Goal: Information Seeking & Learning: Learn about a topic

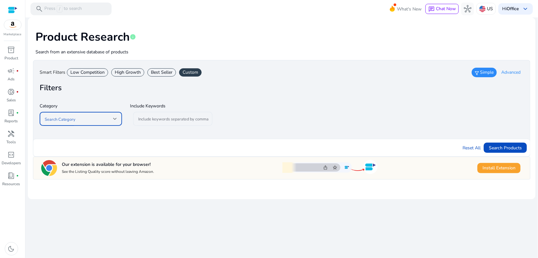
click at [112, 119] on span at bounding box center [79, 118] width 69 height 7
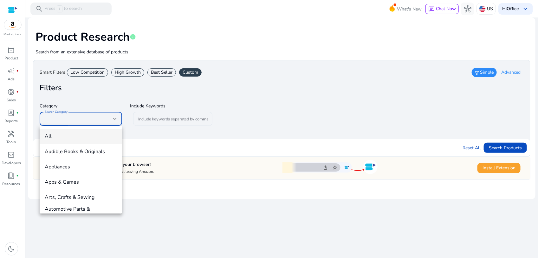
click at [101, 132] on mat-option "All" at bounding box center [81, 136] width 82 height 15
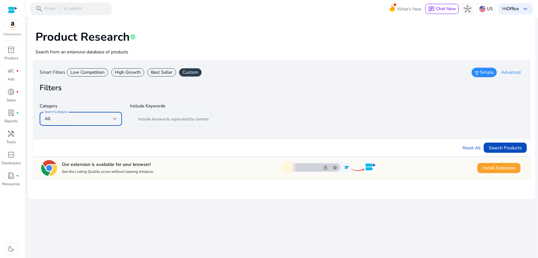
click at [513, 72] on span "Advanced" at bounding box center [511, 72] width 19 height 6
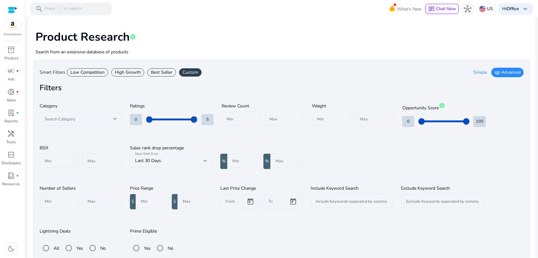
click at [478, 73] on span "Simple" at bounding box center [481, 72] width 14 height 6
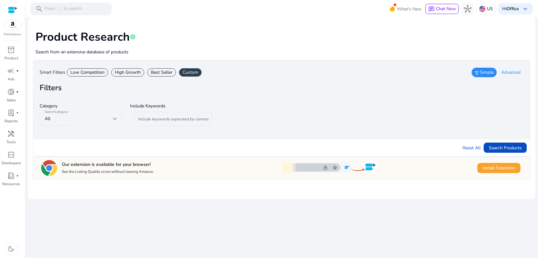
click at [125, 72] on div "High Growth" at bounding box center [127, 72] width 33 height 8
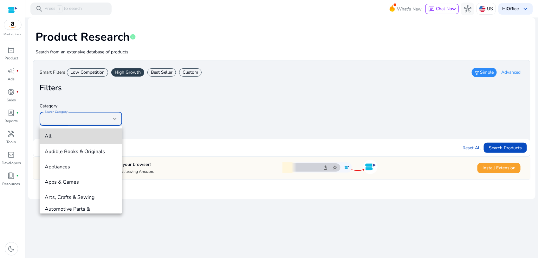
click at [82, 133] on span "All" at bounding box center [81, 136] width 72 height 7
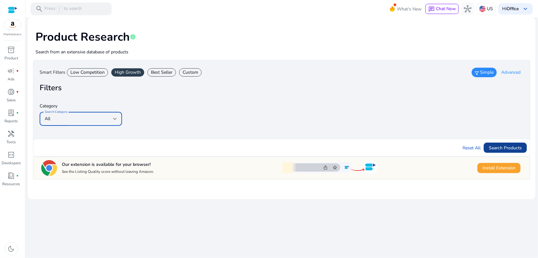
click at [506, 145] on span "Search Products" at bounding box center [505, 147] width 33 height 7
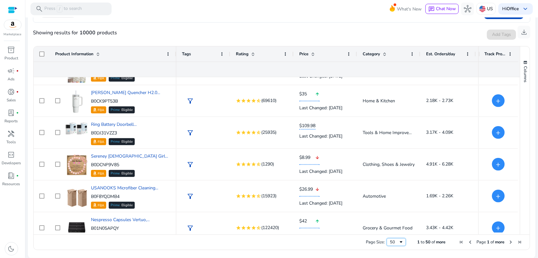
click at [399, 241] on span "Page Size" at bounding box center [401, 241] width 5 height 5
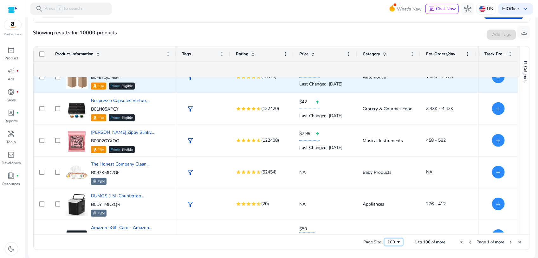
scroll to position [2935, 0]
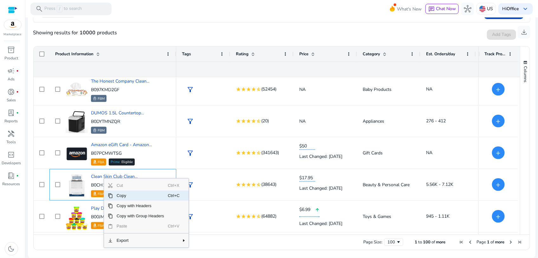
click at [118, 196] on span "Copy" at bounding box center [140, 195] width 55 height 10
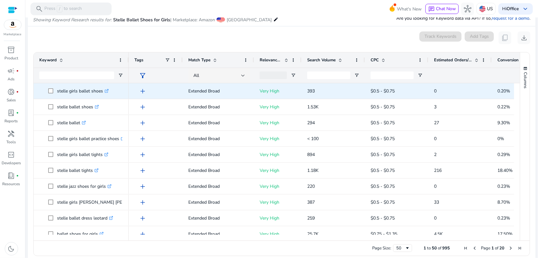
click at [78, 94] on p "stelle girls ballet shoes .st0{fill:#2c8af8}" at bounding box center [83, 90] width 52 height 13
copy p "stelle girls ballet shoes"
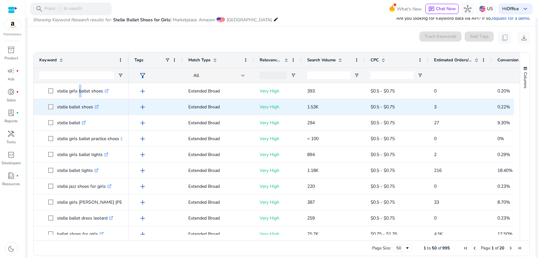
click at [76, 105] on p "stelle ballet shoes .st0{fill:#2c8af8}" at bounding box center [78, 106] width 42 height 13
copy span "stelle ballet shoes .st0{fill:#2c8af8}"
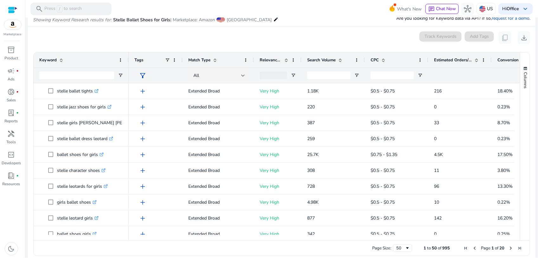
scroll to position [79, 0]
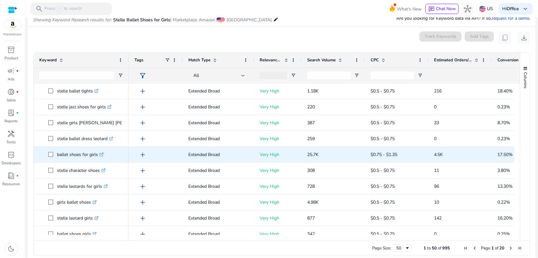
click at [80, 155] on p "ballet shoes for girls .st0{fill:#2c8af8}" at bounding box center [80, 154] width 47 height 13
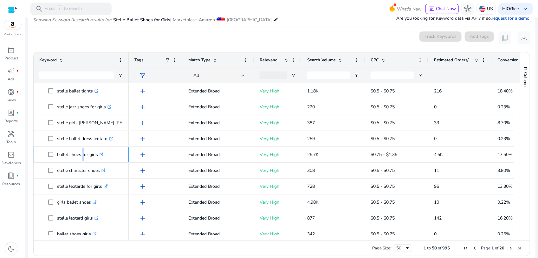
click at [80, 155] on p "ballet shoes for girls .st0{fill:#2c8af8}" at bounding box center [80, 154] width 47 height 13
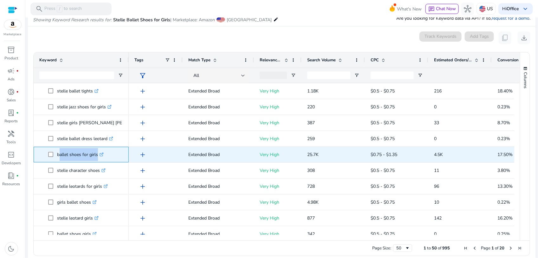
copy span "ballet shoes for girls .st0{fill:#2c8af8}"
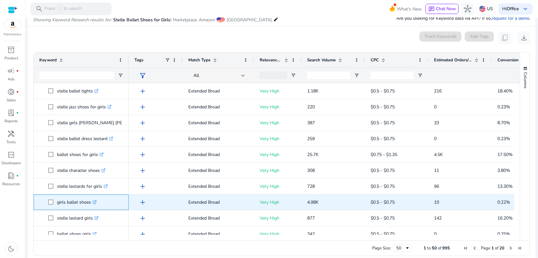
click at [76, 201] on p "girls ballet shoes .st0{fill:#2c8af8}" at bounding box center [77, 201] width 40 height 13
copy span "girls ballet shoes .st0{fill:#2c8af8}"
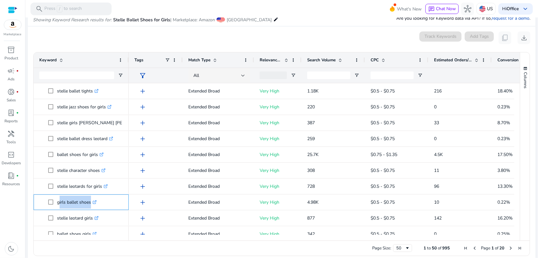
scroll to position [0, 0]
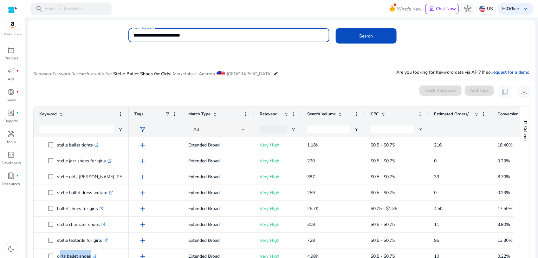
click at [231, 37] on input "**********" at bounding box center [229, 35] width 191 height 7
type input "**********"
click at [336, 28] on button "Search" at bounding box center [366, 35] width 61 height 15
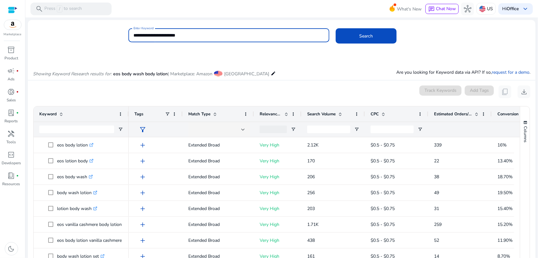
scroll to position [54, 0]
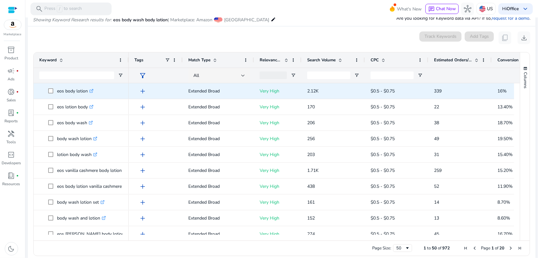
click at [70, 91] on p "eos body lotion .st0{fill:#2c8af8}" at bounding box center [75, 90] width 36 height 13
copy span "eos body lotion .st0{fill:#2c8af8}"
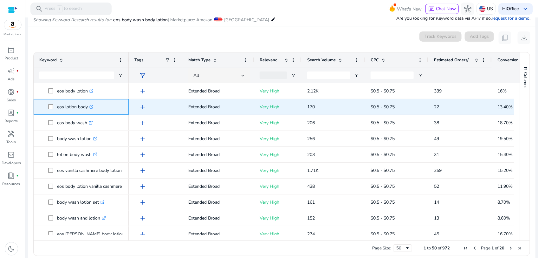
click at [70, 107] on p "eos lotion body .st0{fill:#2c8af8}" at bounding box center [75, 106] width 36 height 13
copy span "eos lotion body .st0{fill:#2c8af8}"
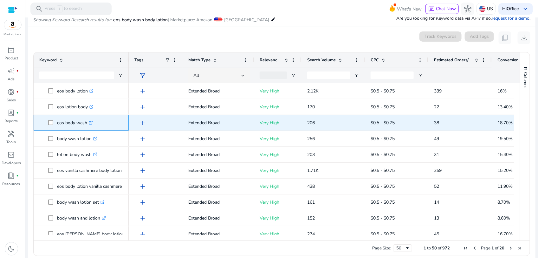
click at [75, 124] on p "eos body wash .st0{fill:#2c8af8}" at bounding box center [75, 122] width 36 height 13
copy p "eos body wash"
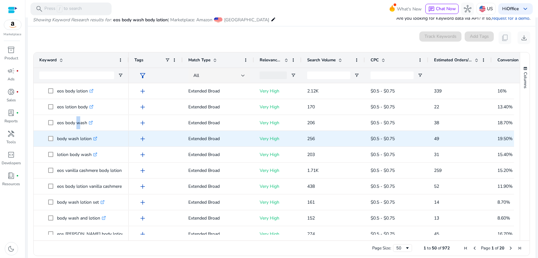
click at [68, 142] on p "body wash lotion .st0{fill:#2c8af8}" at bounding box center [77, 138] width 40 height 13
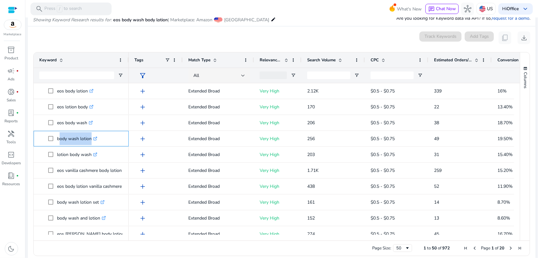
click at [67, 142] on p "body wash lotion .st0{fill:#2c8af8}" at bounding box center [77, 138] width 40 height 13
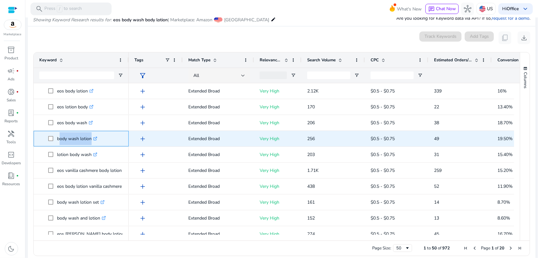
copy span "body wash lotion .st0{fill:#2c8af8}"
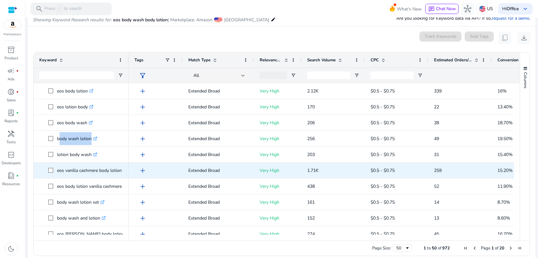
click at [76, 170] on p "eos vanilla cashmere body lotion .st0{fill:#2c8af8}" at bounding box center [92, 170] width 70 height 13
copy span "eos vanilla cashmere body lotion .st0{fill:#2c8af8}"
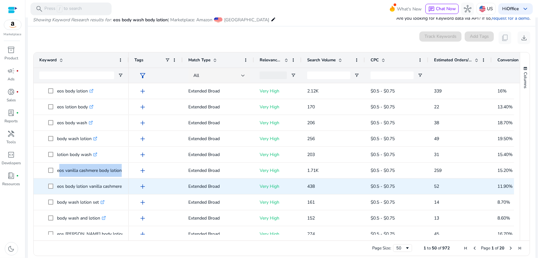
click at [73, 189] on p "eos body lotion vanilla cashmere .st0{fill:#2c8af8}" at bounding box center [92, 186] width 70 height 13
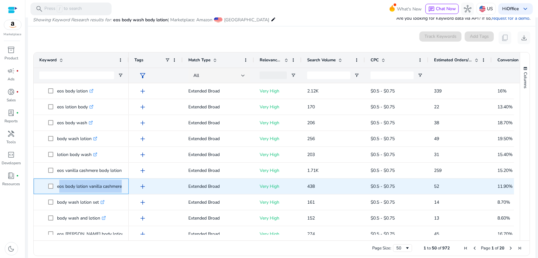
click at [73, 189] on p "eos body lotion vanilla cashmere .st0{fill:#2c8af8}" at bounding box center [92, 186] width 70 height 13
copy span "eos body lotion vanilla cashmere .st0{fill:#2c8af8}"
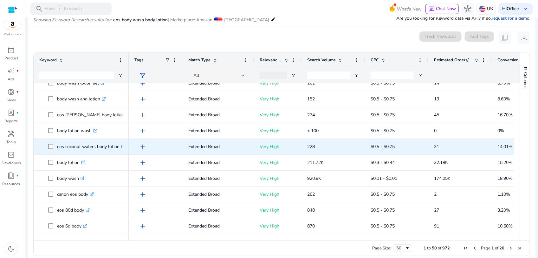
scroll to position [40, 0]
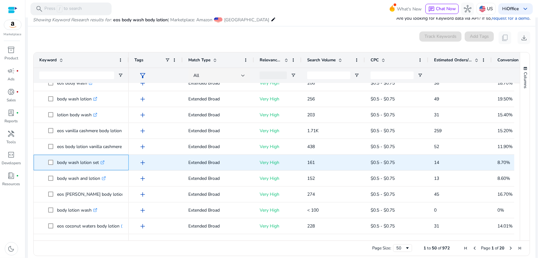
click at [79, 166] on p "body wash lotion set .st0{fill:#2c8af8}" at bounding box center [81, 162] width 48 height 13
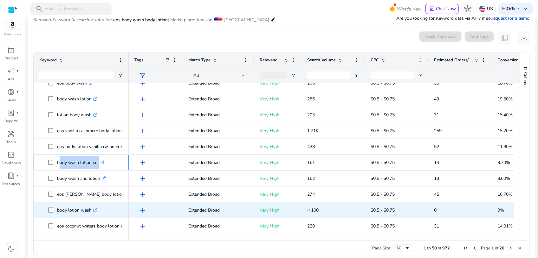
scroll to position [119, 0]
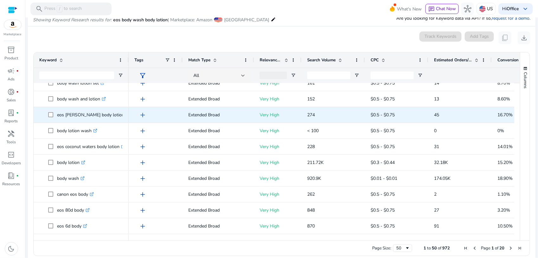
click at [102, 114] on p "eos jasmine peach body lotion .st0{fill:#2c8af8}" at bounding box center [93, 114] width 73 height 13
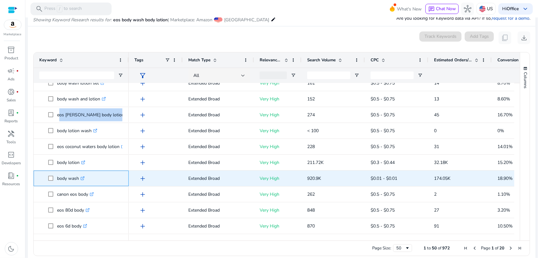
click at [83, 179] on icon ".st0{fill:#2c8af8}" at bounding box center [83, 178] width 4 height 4
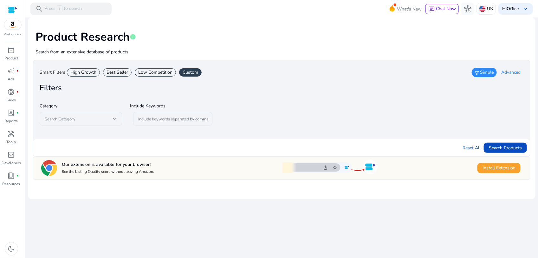
click at [86, 75] on div "High Growth" at bounding box center [83, 72] width 33 height 8
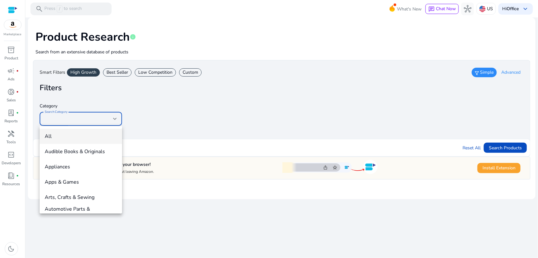
click at [80, 117] on div at bounding box center [269, 129] width 538 height 258
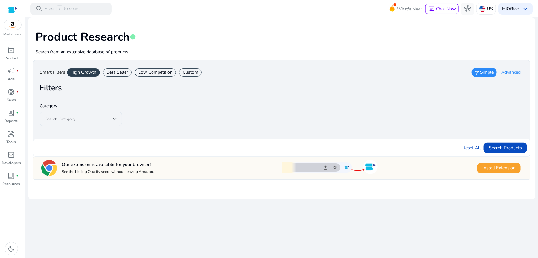
click at [71, 132] on div at bounding box center [81, 129] width 82 height 7
click at [503, 147] on span "Search Products" at bounding box center [505, 147] width 33 height 7
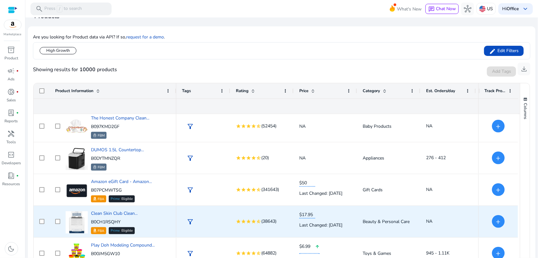
scroll to position [116, 0]
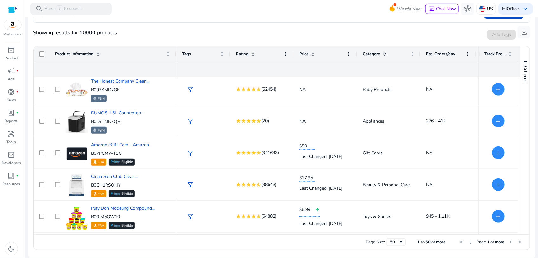
click at [405, 241] on div "Page Size: 50 1 to 50 of more Page 1 of more" at bounding box center [282, 241] width 497 height 15
click at [399, 240] on span "Page Size" at bounding box center [401, 241] width 5 height 5
click at [509, 241] on span "Next Page" at bounding box center [511, 241] width 5 height 5
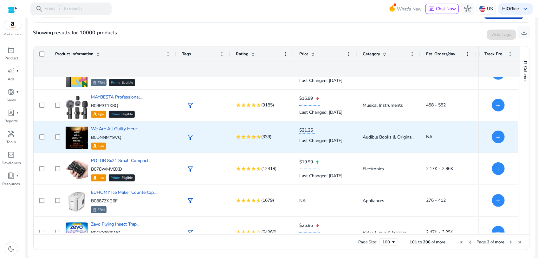
scroll to position [2732, 0]
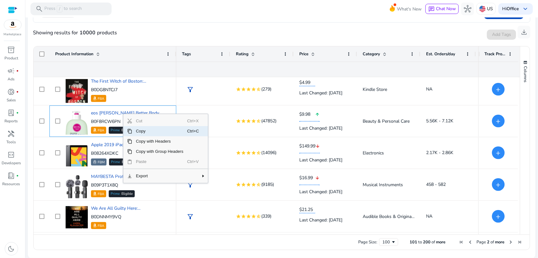
click at [145, 132] on span "Copy" at bounding box center [159, 131] width 55 height 10
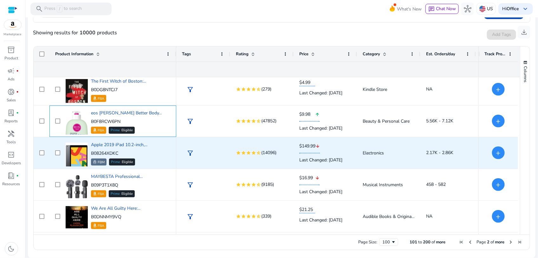
scroll to position [2772, 0]
